Goal: Information Seeking & Learning: Learn about a topic

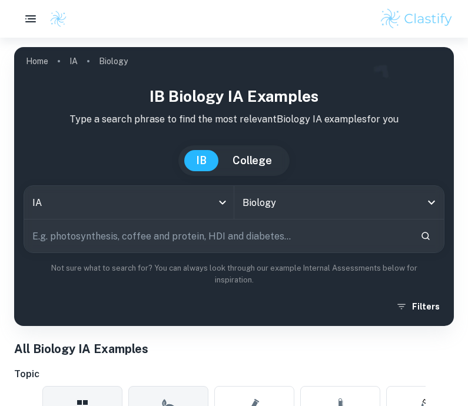
scroll to position [174, 0]
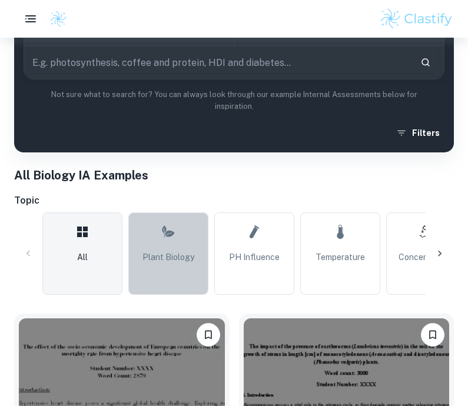
drag, startPoint x: 151, startPoint y: 235, endPoint x: 151, endPoint y: 408, distance: 173.6
click at [151, 235] on link "Plant Biology" at bounding box center [168, 253] width 80 height 82
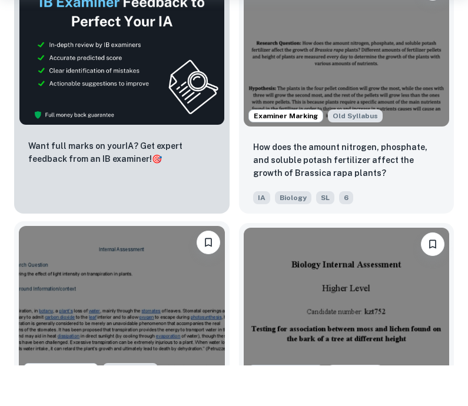
scroll to position [743, 0]
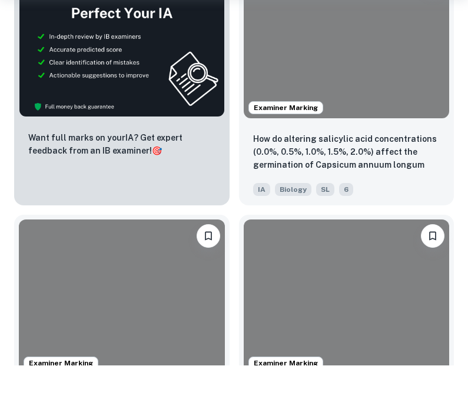
scroll to position [174, 0]
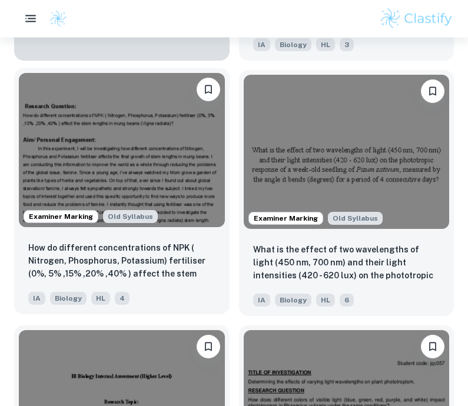
scroll to position [1439, 0]
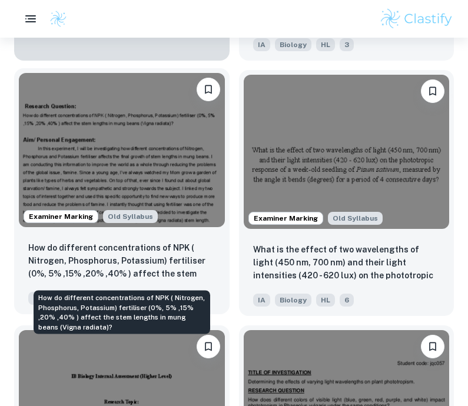
click at [179, 275] on p "How do different concentrations of NPK ( Nitrogen, Phosphorus, Potassium) ferti…" at bounding box center [121, 261] width 187 height 40
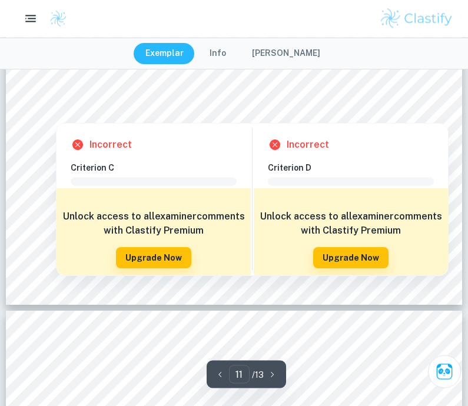
scroll to position [6576, 0]
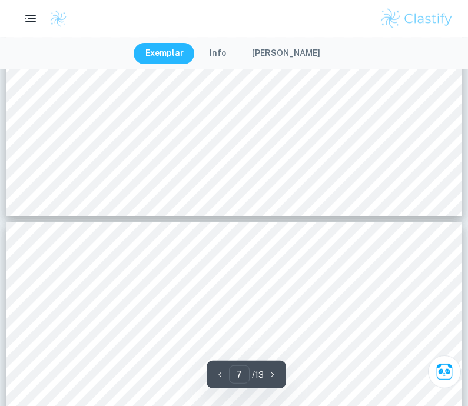
type input "6"
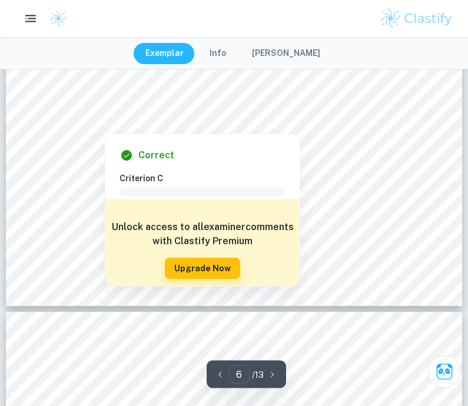
scroll to position [3491, 0]
click at [95, 120] on div at bounding box center [104, 124] width 91 height 11
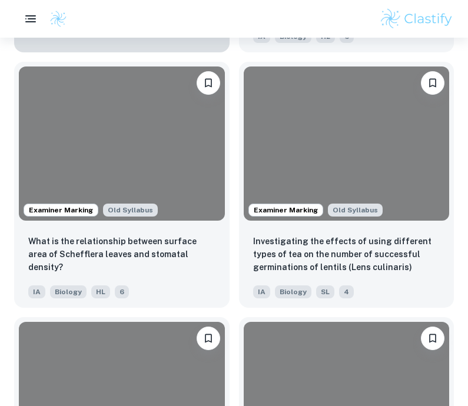
scroll to position [1439, 0]
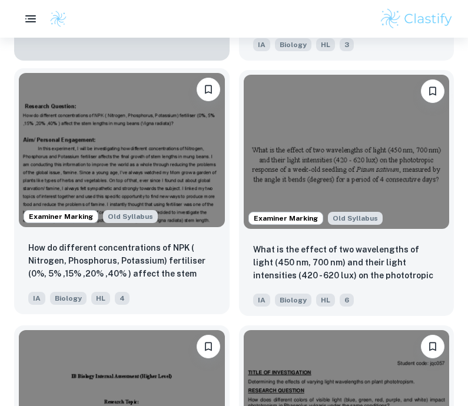
click at [108, 162] on img at bounding box center [122, 150] width 206 height 154
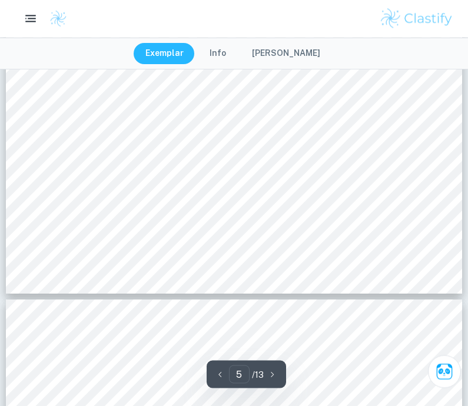
type input "6"
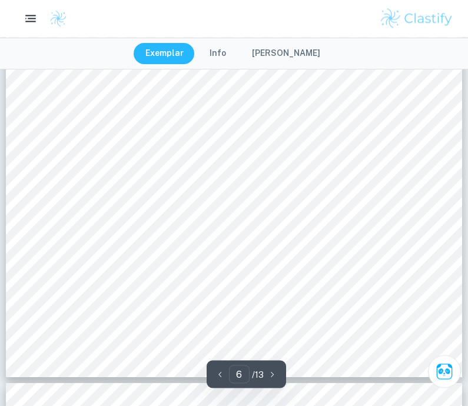
scroll to position [3420, 0]
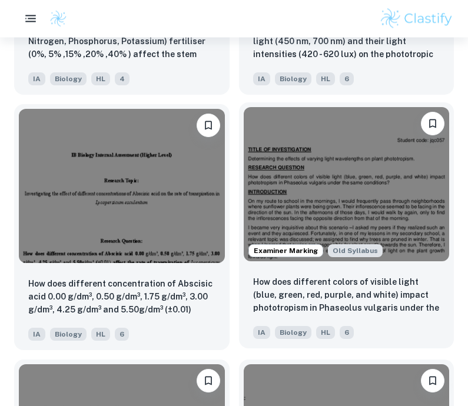
scroll to position [1688, 0]
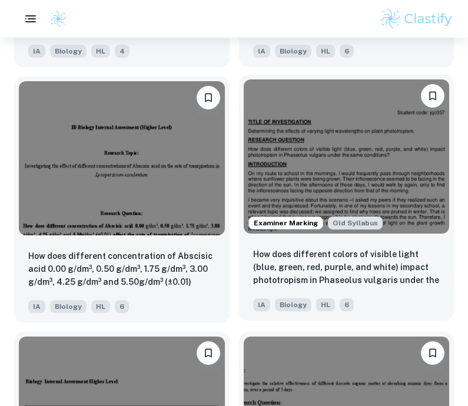
click at [314, 199] on img at bounding box center [347, 156] width 206 height 154
